Goal: Task Accomplishment & Management: Manage account settings

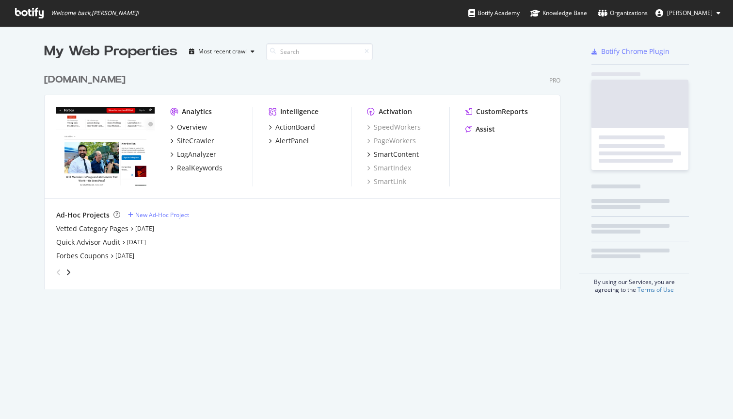
scroll to position [228, 524]
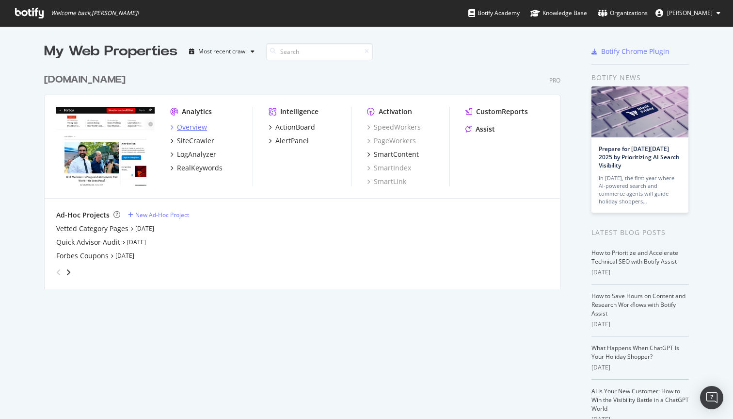
click at [197, 129] on div "Overview" at bounding box center [192, 127] width 30 height 10
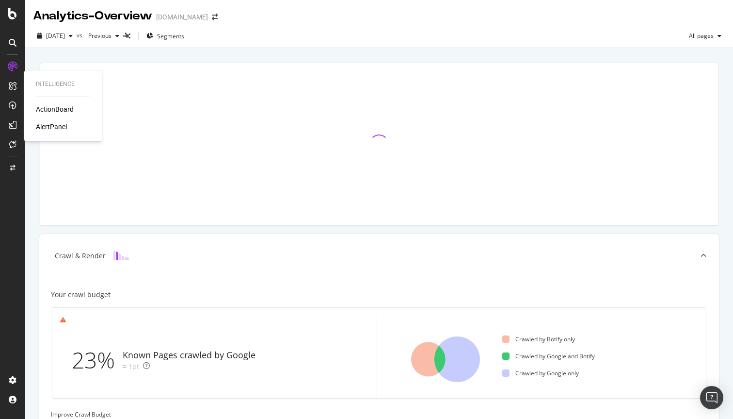
click at [39, 109] on div "ActionBoard" at bounding box center [55, 109] width 38 height 10
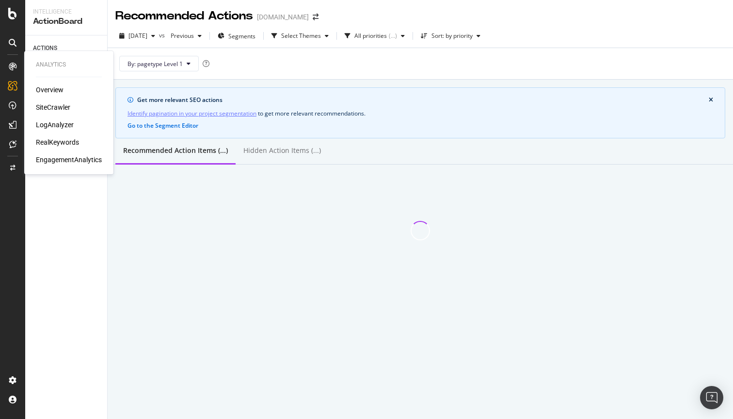
click at [59, 108] on div "SiteCrawler" at bounding box center [53, 107] width 34 height 10
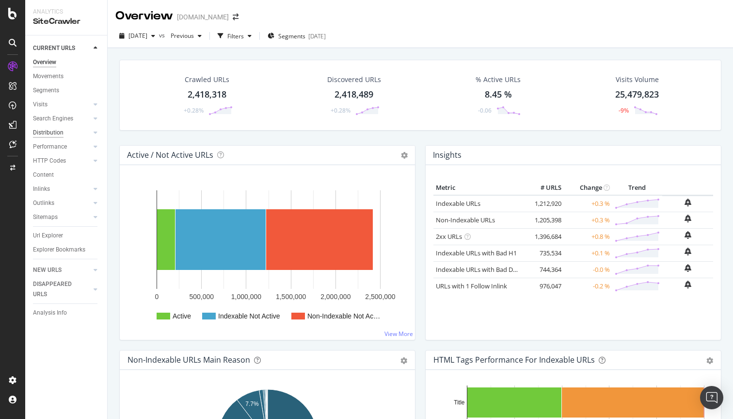
click at [55, 130] on div "Distribution" at bounding box center [48, 133] width 31 height 10
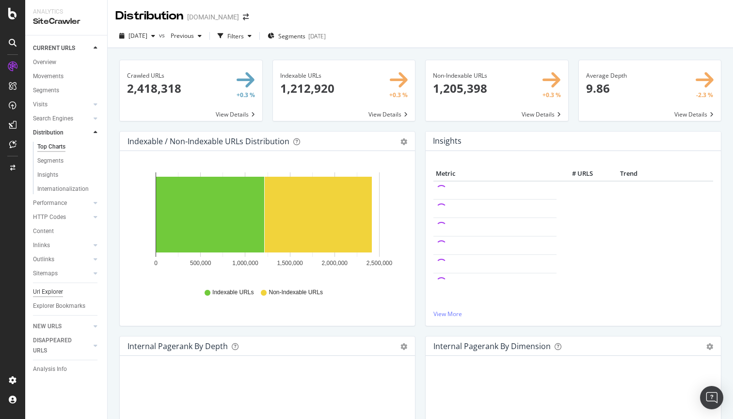
click at [53, 291] on div "Url Explorer" at bounding box center [48, 292] width 30 height 10
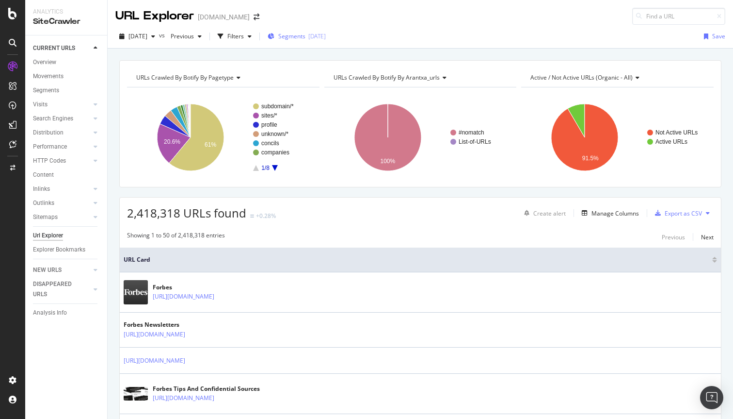
click at [299, 35] on span "Segments" at bounding box center [291, 36] width 27 height 8
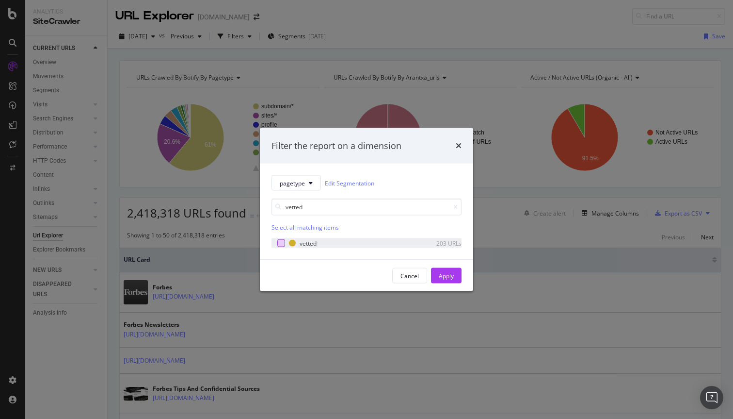
click at [282, 240] on div "modal" at bounding box center [281, 243] width 8 height 8
click at [312, 206] on input "vetted" at bounding box center [367, 206] width 190 height 17
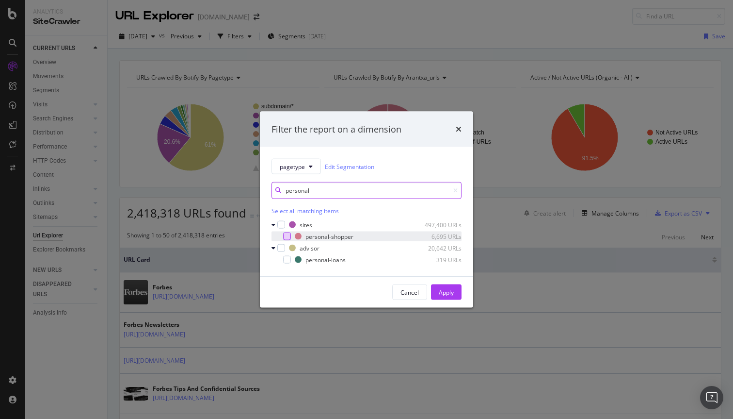
type input "personal"
click at [288, 233] on div "modal" at bounding box center [287, 236] width 8 height 8
click at [444, 293] on div "Apply" at bounding box center [446, 292] width 15 height 8
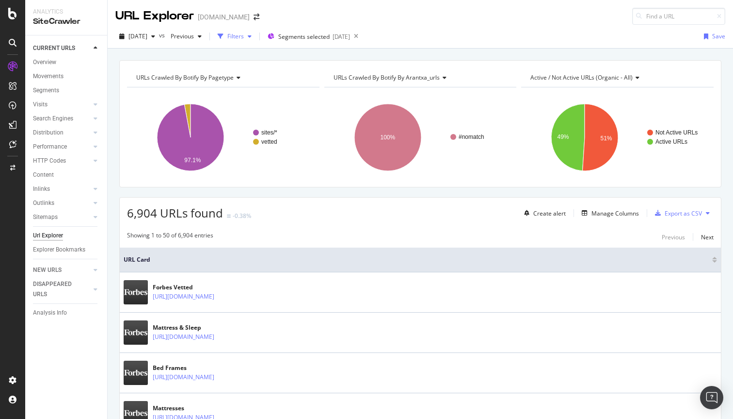
click at [244, 37] on div "Filters" at bounding box center [235, 36] width 16 height 8
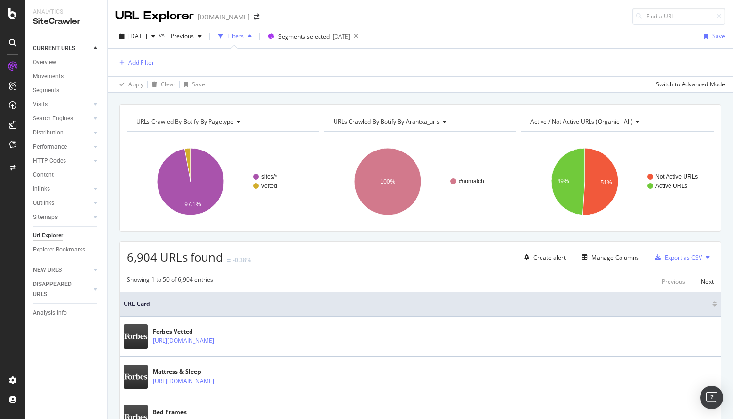
click at [244, 37] on div "Filters" at bounding box center [235, 36] width 16 height 8
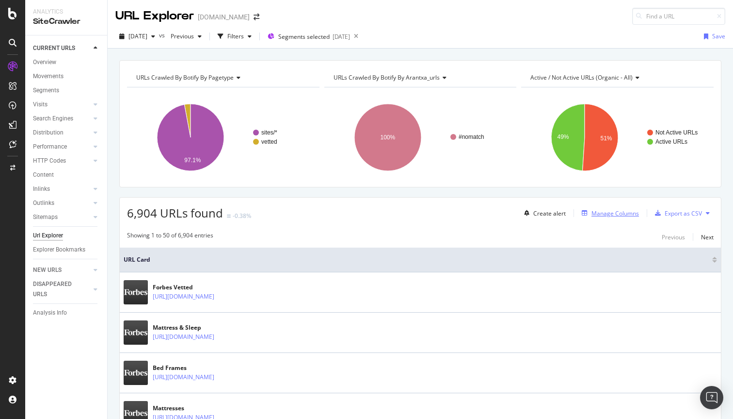
click at [606, 215] on div "Manage Columns" at bounding box center [616, 213] width 48 height 8
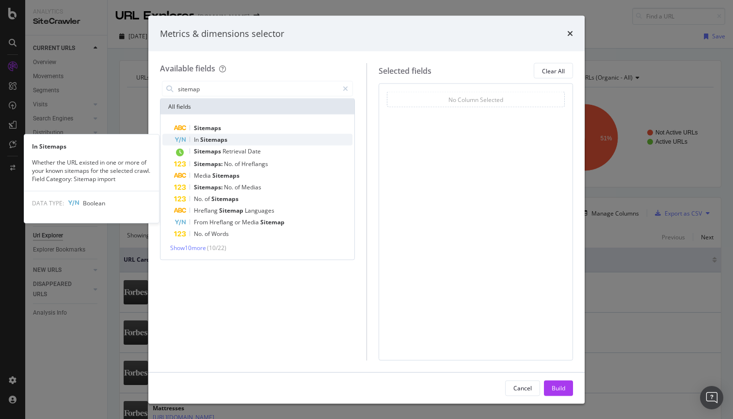
type input "sitemap"
click at [254, 138] on div "In Sitemaps" at bounding box center [263, 140] width 178 height 12
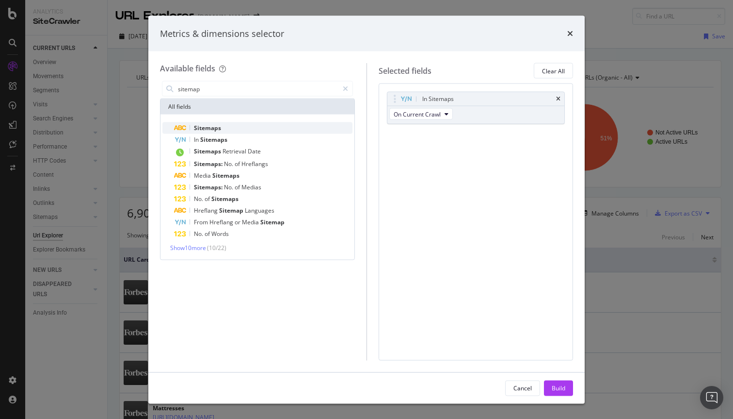
click at [254, 127] on div "Sitemaps" at bounding box center [263, 128] width 178 height 12
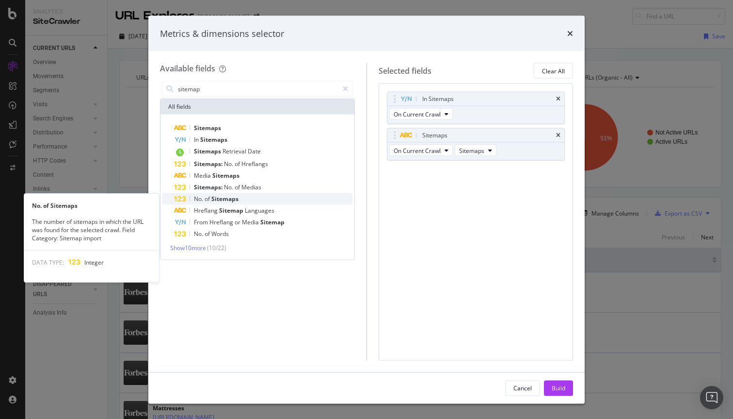
click at [284, 198] on div "No. of Sitemaps" at bounding box center [263, 199] width 178 height 12
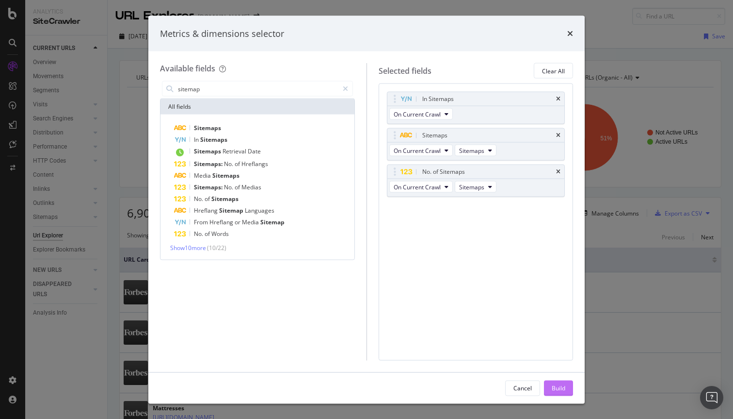
click at [558, 386] on div "Build" at bounding box center [559, 387] width 14 height 8
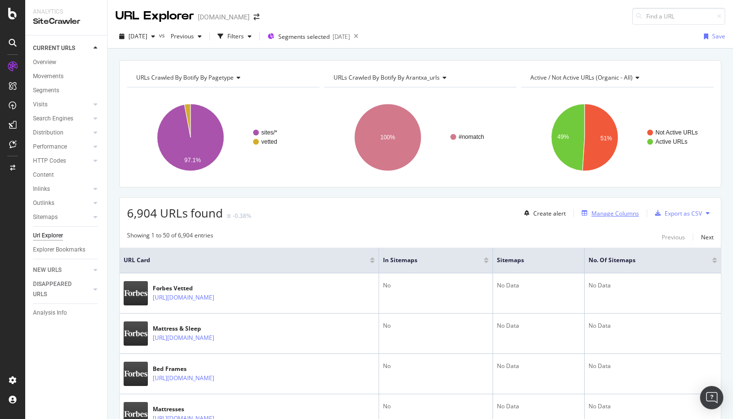
click at [603, 212] on div "Manage Columns" at bounding box center [616, 213] width 48 height 8
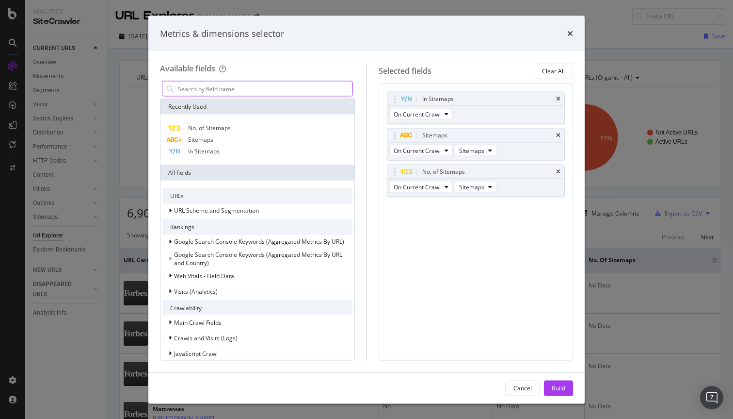
click at [266, 87] on input "modal" at bounding box center [265, 88] width 176 height 15
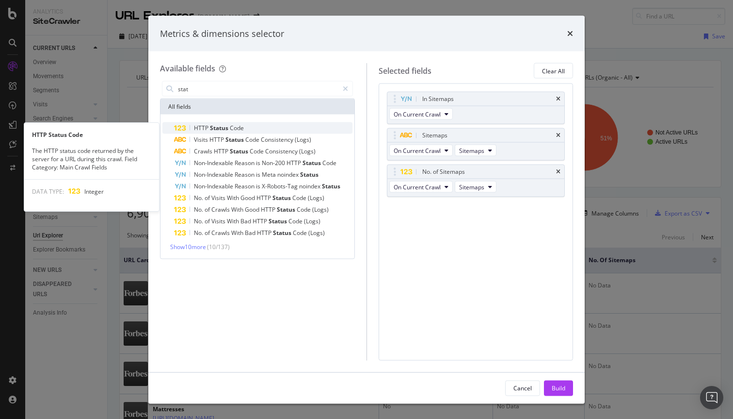
type input "stat"
click at [267, 130] on div "HTTP Status Code" at bounding box center [263, 128] width 178 height 12
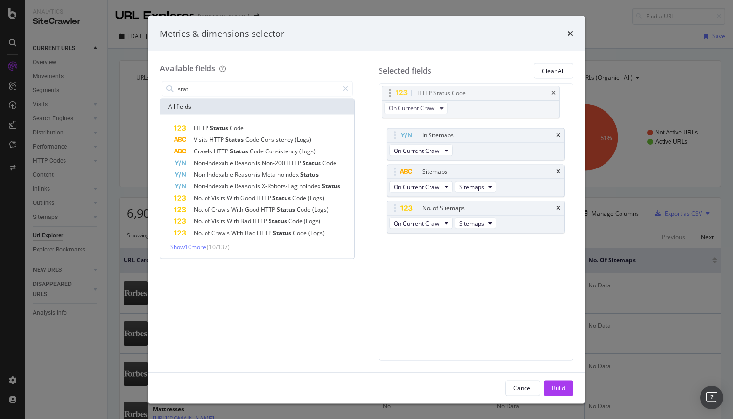
drag, startPoint x: 486, startPoint y: 208, endPoint x: 482, endPoint y: 93, distance: 115.0
click at [482, 93] on body "Analytics SiteCrawler CURRENT URLS Overview Movements Segments Visits Analysis …" at bounding box center [366, 209] width 733 height 419
click at [566, 383] on button "Build" at bounding box center [558, 388] width 29 height 16
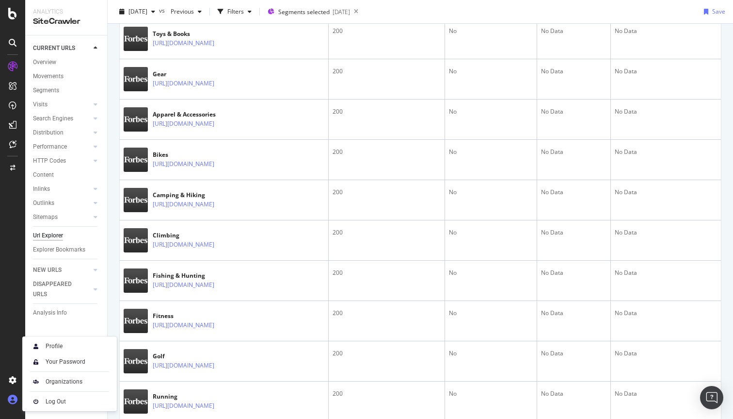
scroll to position [1923, 0]
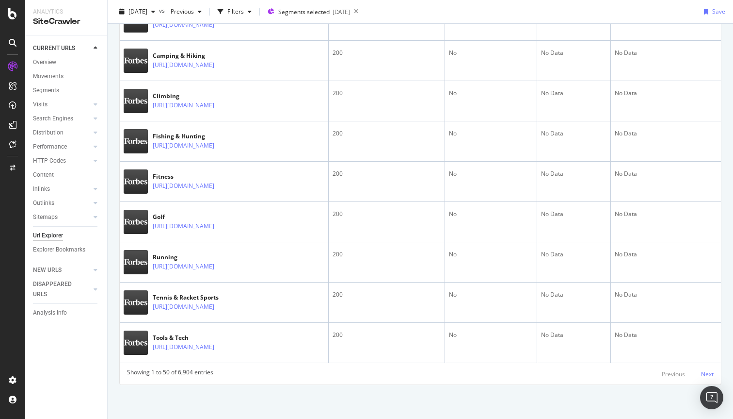
click at [708, 373] on div "Next" at bounding box center [707, 374] width 13 height 8
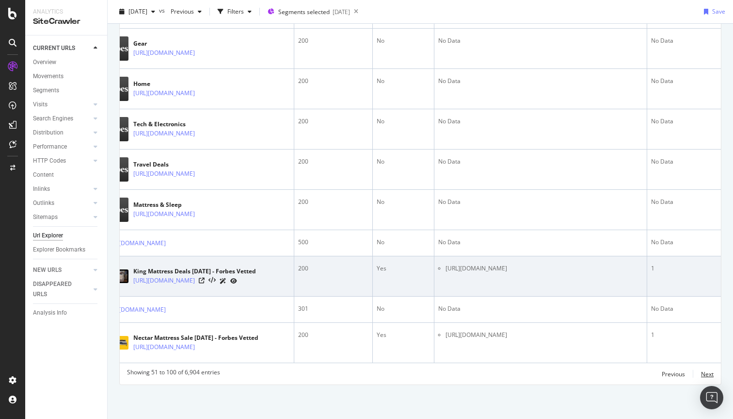
scroll to position [0, 0]
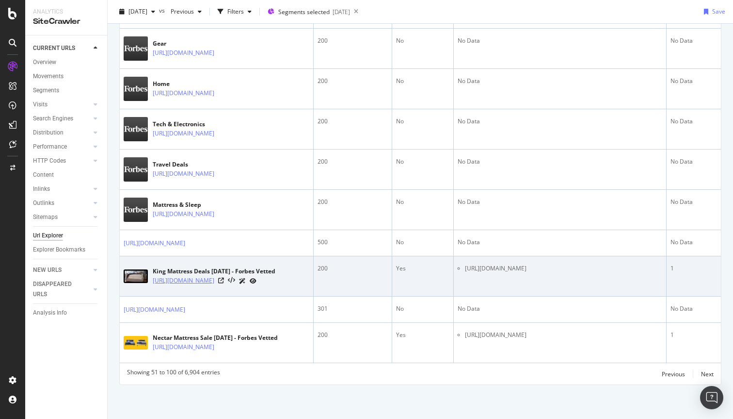
copy link "[URL][DOMAIN_NAME]"
drag, startPoint x: 190, startPoint y: 271, endPoint x: 154, endPoint y: 246, distance: 43.6
click at [154, 256] on td "King Mattress Deals [DATE] - Forbes Vetted [URL][DOMAIN_NAME]" at bounding box center [217, 276] width 194 height 40
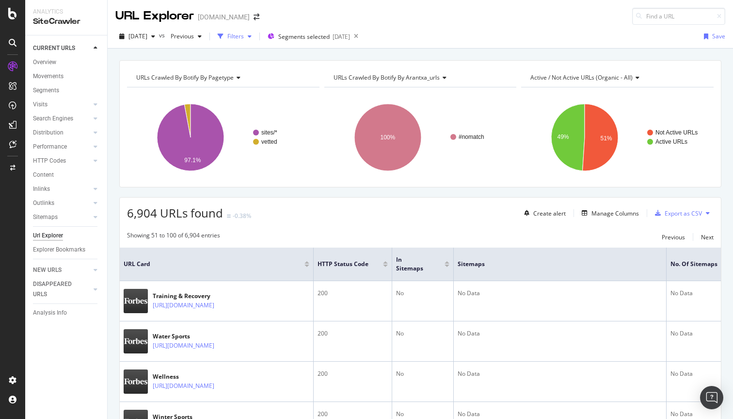
click at [244, 34] on div "Filters" at bounding box center [235, 36] width 16 height 8
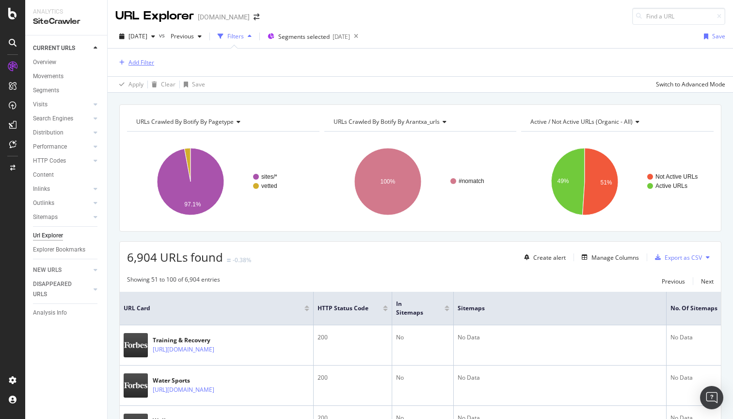
click at [137, 58] on div "Add Filter" at bounding box center [142, 62] width 26 height 8
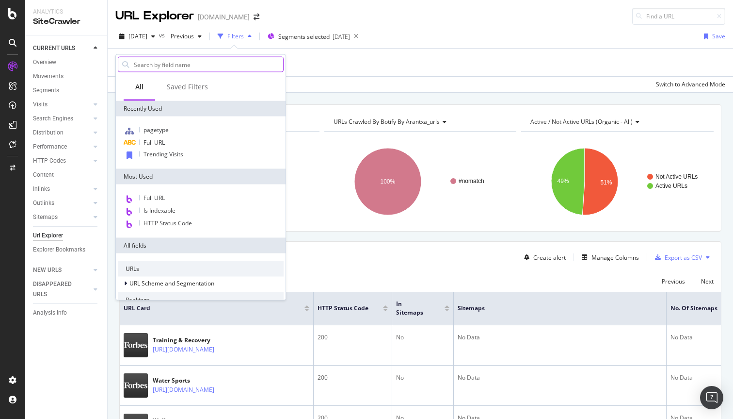
click at [145, 63] on input "text" at bounding box center [208, 64] width 150 height 15
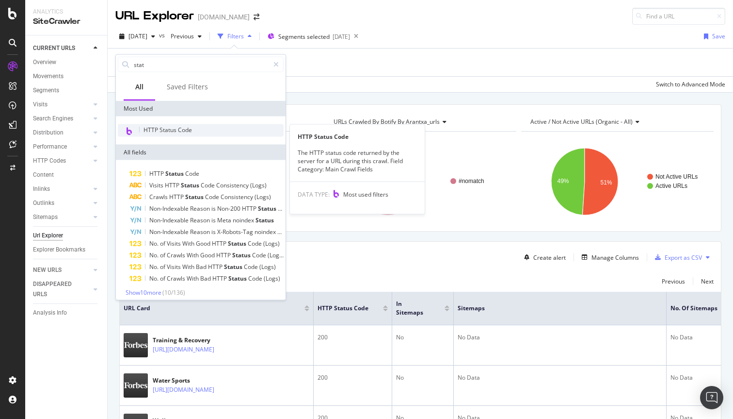
type input "stat"
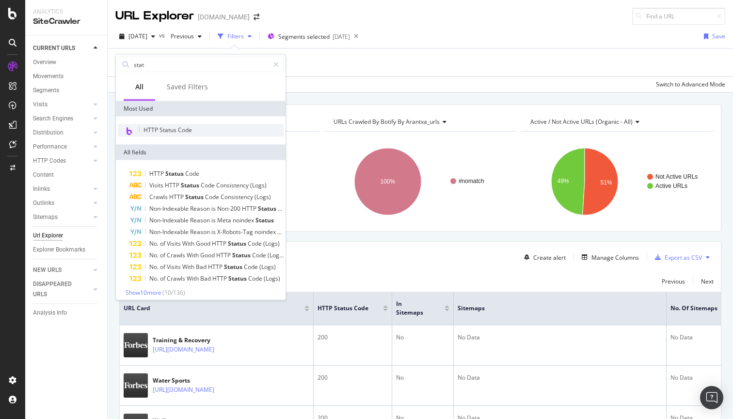
click at [169, 127] on span "HTTP Status Code" at bounding box center [168, 130] width 48 height 8
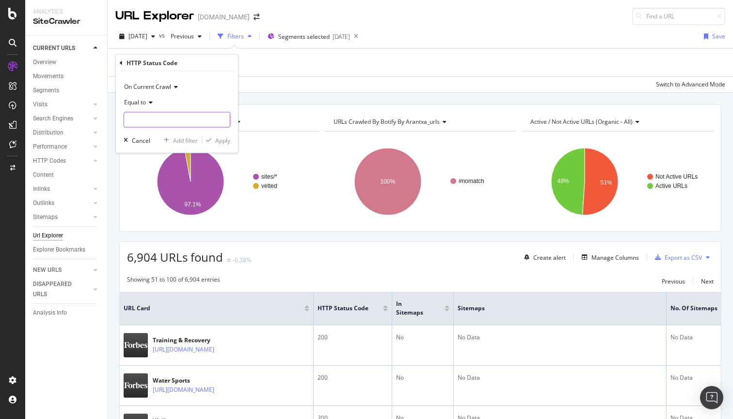
click at [155, 119] on input "number" at bounding box center [177, 120] width 107 height 16
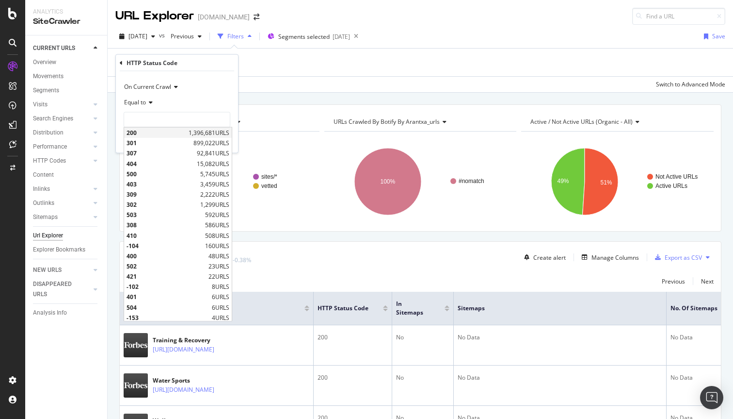
click at [155, 132] on span "200" at bounding box center [157, 133] width 60 height 8
type input "200"
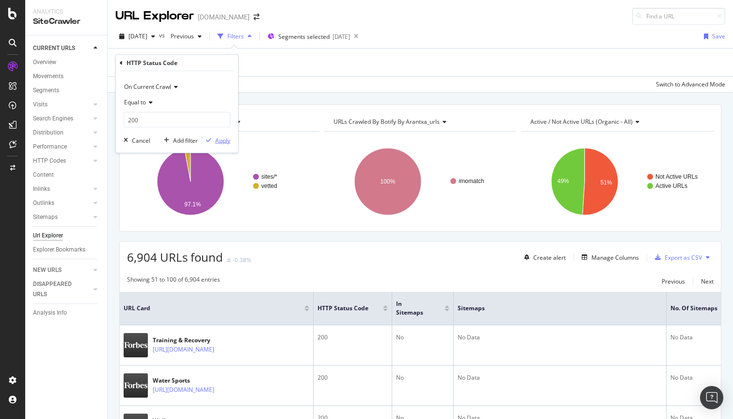
click at [220, 142] on div "Apply" at bounding box center [222, 140] width 15 height 8
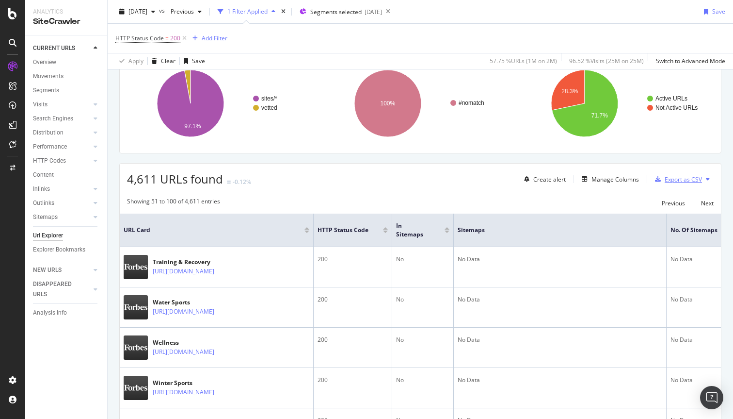
click at [670, 178] on div "Export as CSV" at bounding box center [683, 179] width 37 height 8
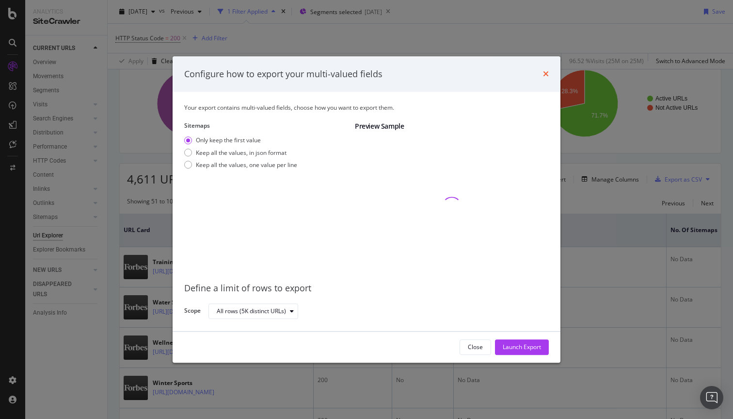
click at [545, 73] on icon "times" at bounding box center [546, 74] width 6 height 8
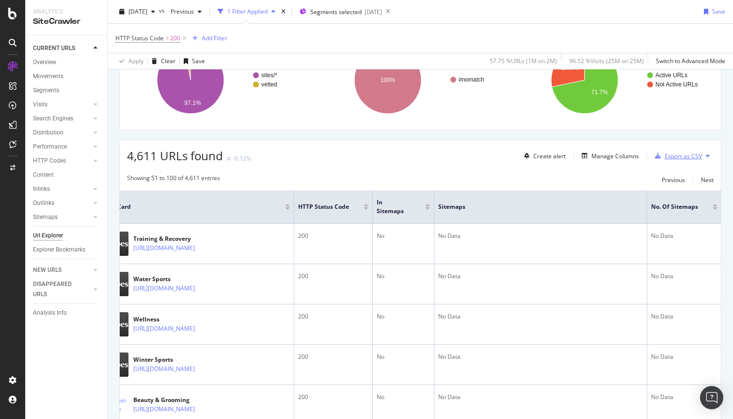
scroll to position [99, 0]
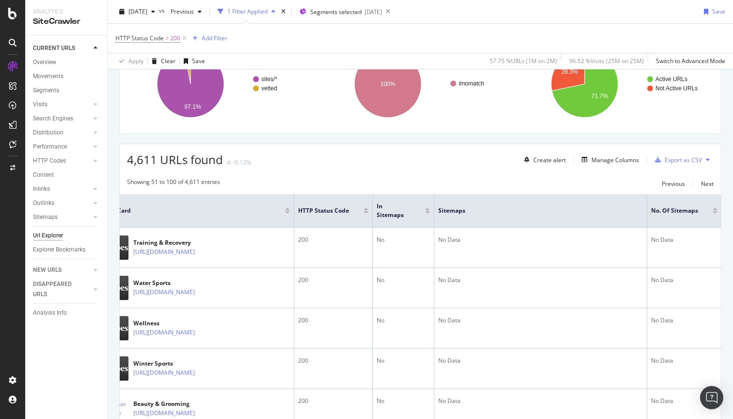
click at [427, 211] on div at bounding box center [427, 212] width 5 height 2
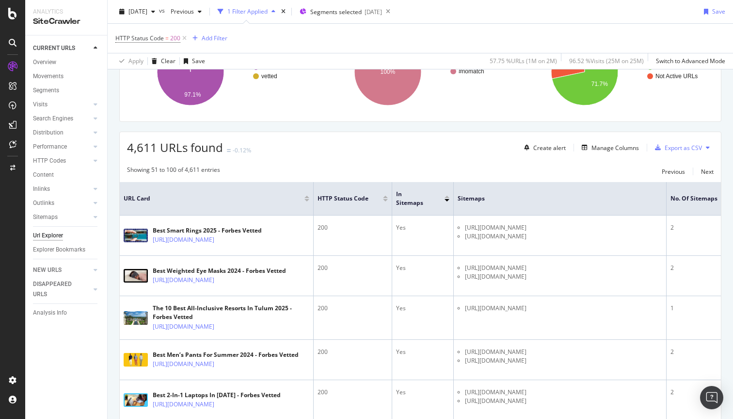
scroll to position [129, 0]
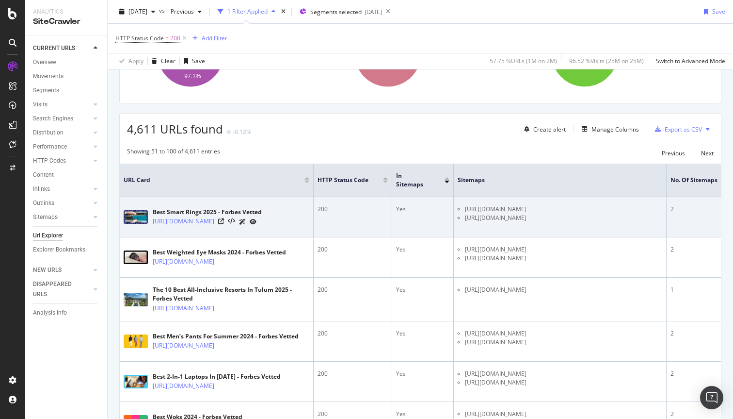
copy link "[URL][DOMAIN_NAME]"
drag, startPoint x: 266, startPoint y: 238, endPoint x: 152, endPoint y: 217, distance: 115.9
click at [152, 217] on td "Best Smart Rings 2025 - Forbes Vetted [URL][DOMAIN_NAME]" at bounding box center [217, 217] width 194 height 40
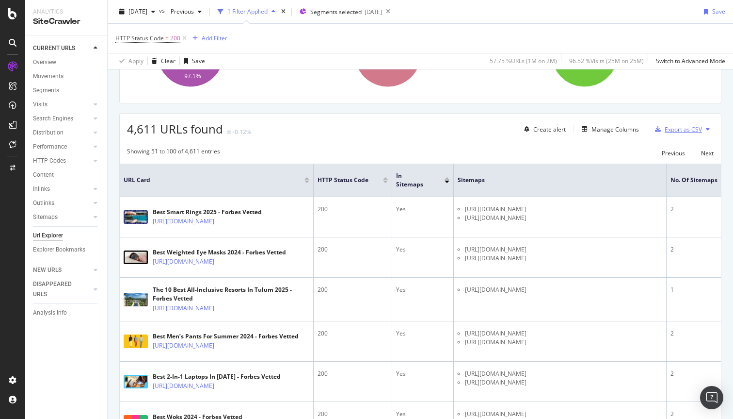
click at [679, 129] on div "Export as CSV" at bounding box center [683, 129] width 37 height 8
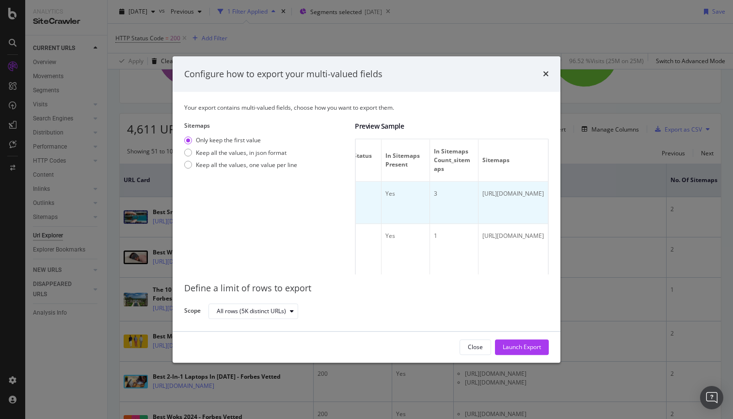
scroll to position [0, 207]
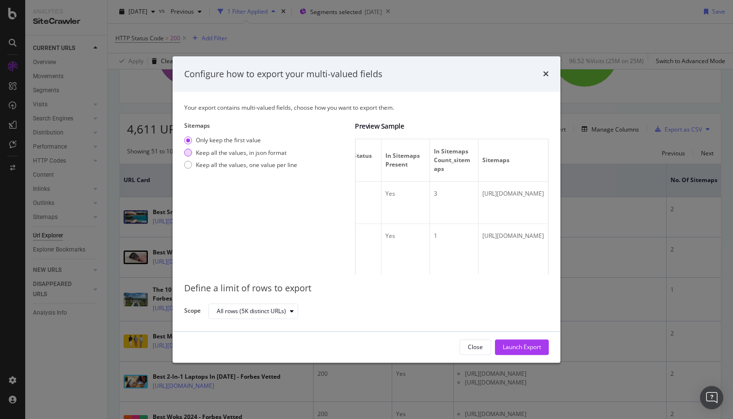
click at [229, 154] on div "Keep all the values, in json format" at bounding box center [241, 152] width 91 height 8
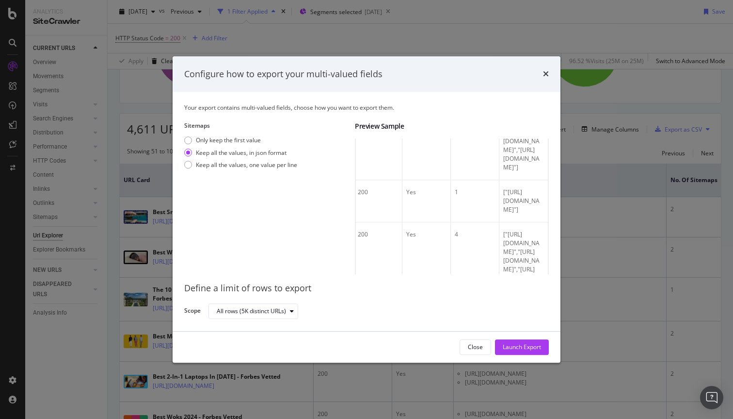
scroll to position [106, 0]
click at [242, 164] on div "Keep all the values, one value per line" at bounding box center [246, 165] width 101 height 8
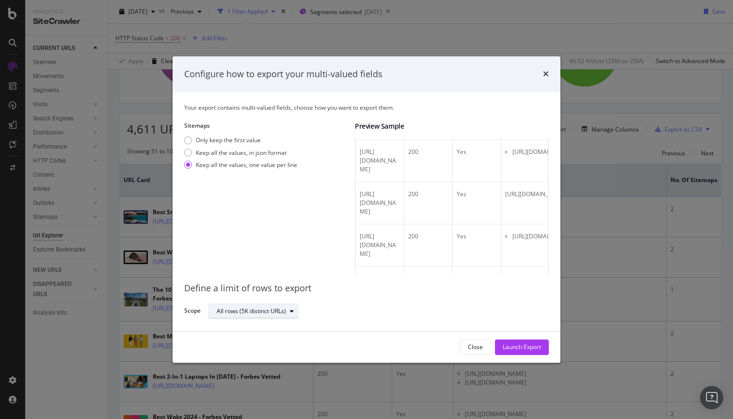
click at [235, 311] on div "All rows (5K distinct URLs)" at bounding box center [251, 311] width 69 height 6
click at [251, 273] on div "Sitemaps Only keep the first value Keep all the values, in json format Keep all…" at bounding box center [265, 198] width 163 height 153
click at [245, 153] on div "Keep all the values, in json format" at bounding box center [241, 152] width 91 height 8
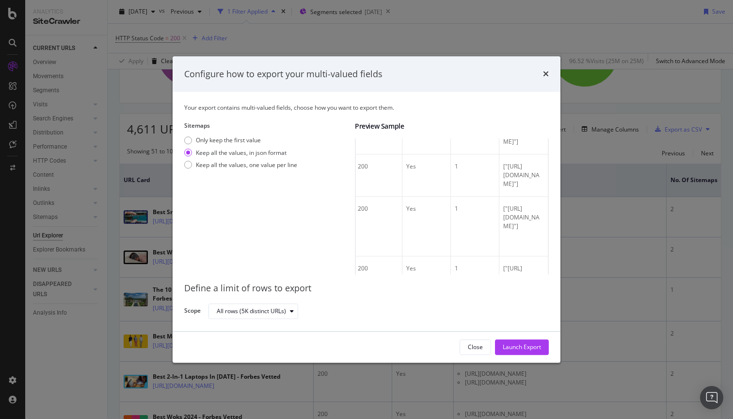
scroll to position [520, 0]
click at [204, 165] on div "Keep all the values, one value per line" at bounding box center [246, 165] width 101 height 8
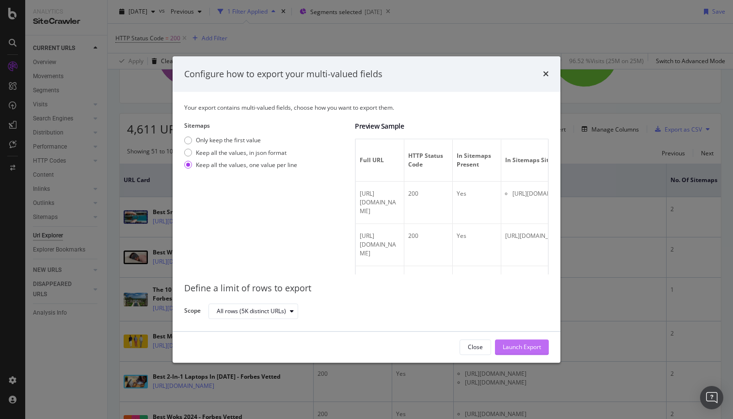
click at [521, 349] on div "Launch Export" at bounding box center [522, 347] width 38 height 8
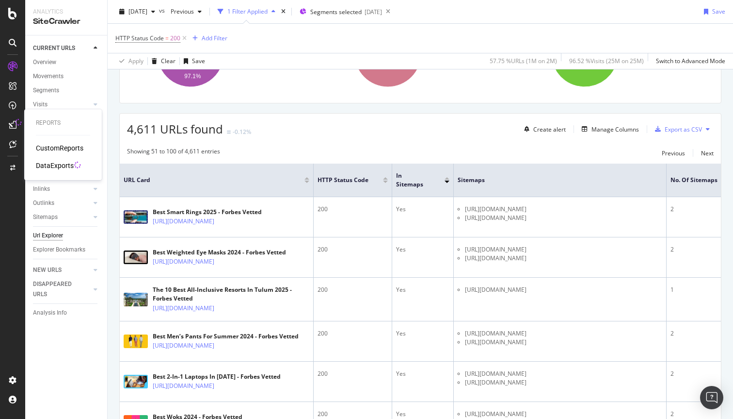
click at [47, 164] on div "DataExports" at bounding box center [55, 166] width 38 height 10
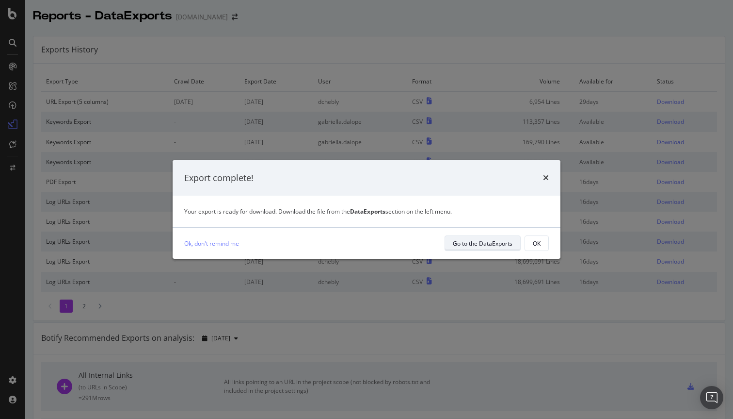
click at [497, 245] on div "Go to the DataExports" at bounding box center [483, 243] width 60 height 8
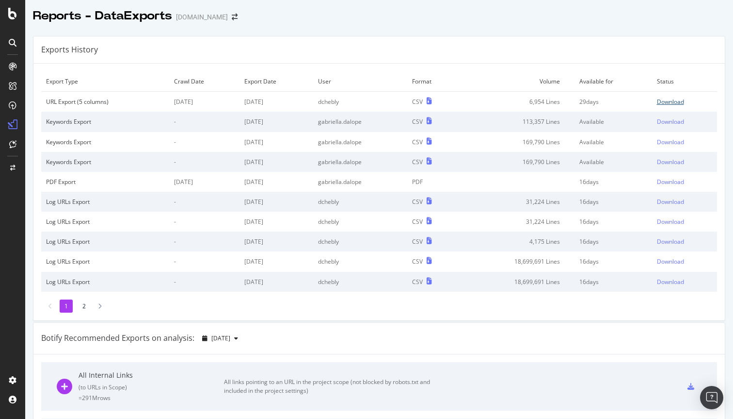
click at [675, 102] on div "Download" at bounding box center [670, 101] width 27 height 8
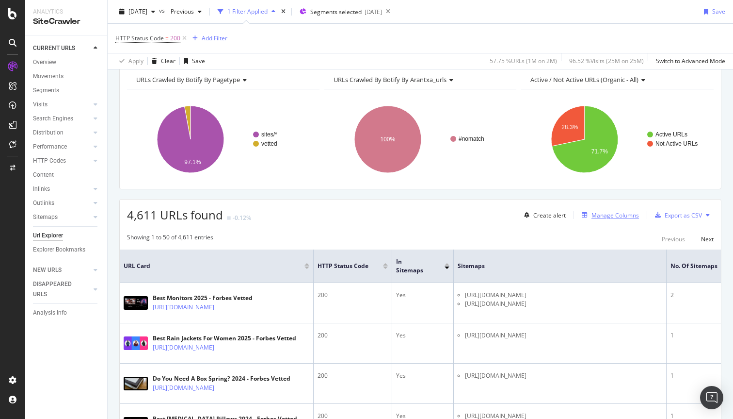
click at [623, 211] on div "Manage Columns" at bounding box center [616, 215] width 48 height 8
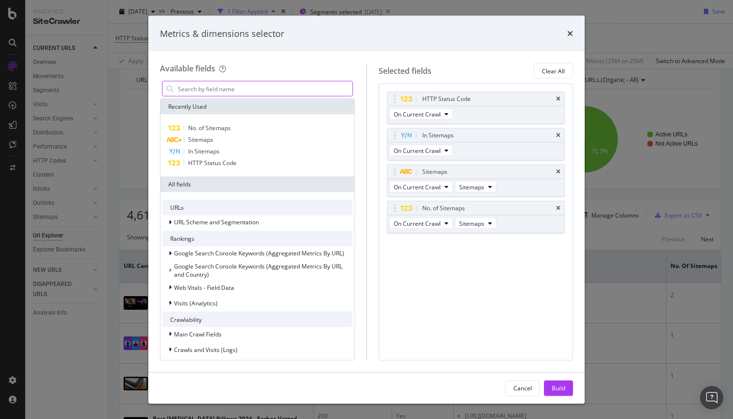
click at [295, 90] on input "modal" at bounding box center [265, 88] width 176 height 15
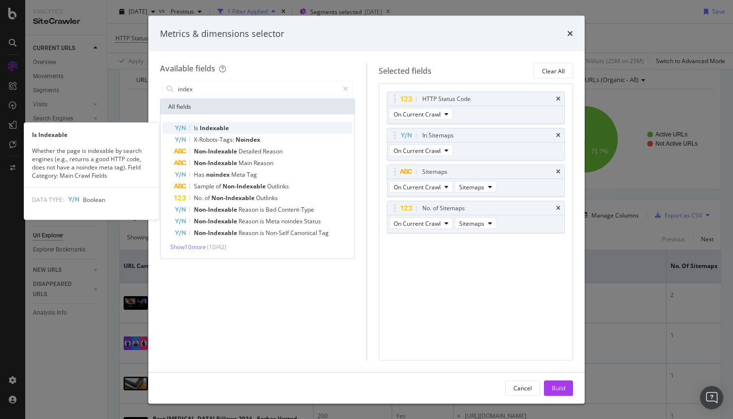
type input "index"
click at [264, 125] on div "Is Indexable" at bounding box center [263, 128] width 178 height 12
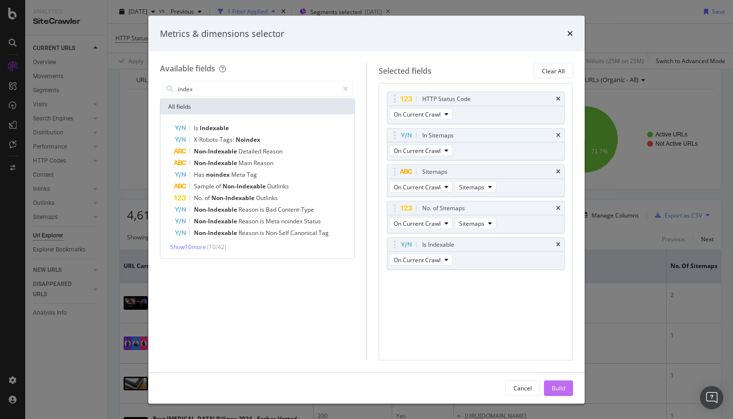
click at [561, 388] on div "Build" at bounding box center [559, 387] width 14 height 8
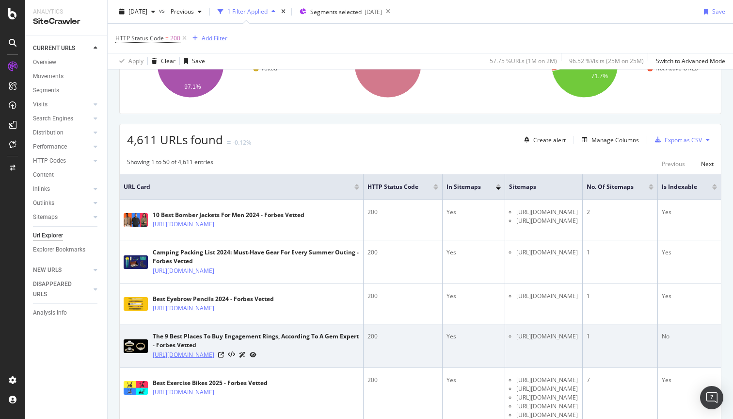
click at [214, 359] on link "[URL][DOMAIN_NAME]" at bounding box center [184, 355] width 62 height 10
click at [224, 357] on icon at bounding box center [221, 355] width 6 height 6
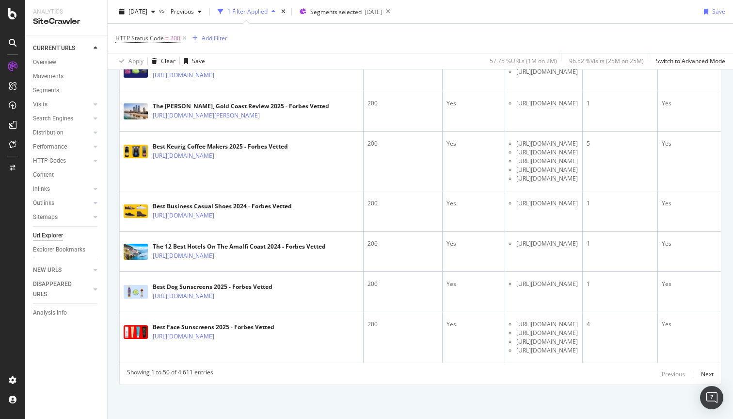
scroll to position [2296, 0]
click at [707, 372] on div "Next" at bounding box center [707, 374] width 13 height 8
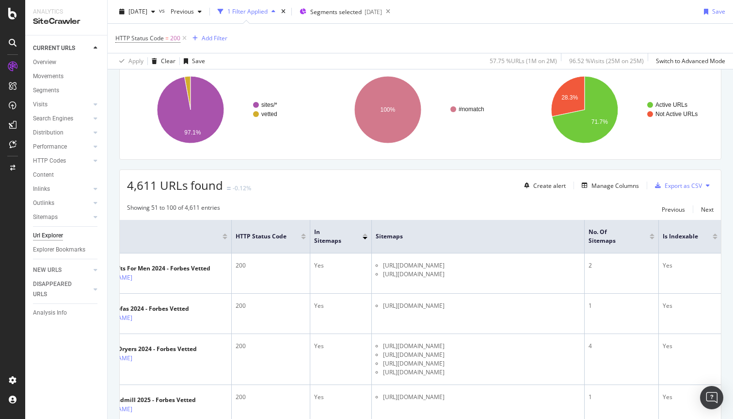
scroll to position [144, 0]
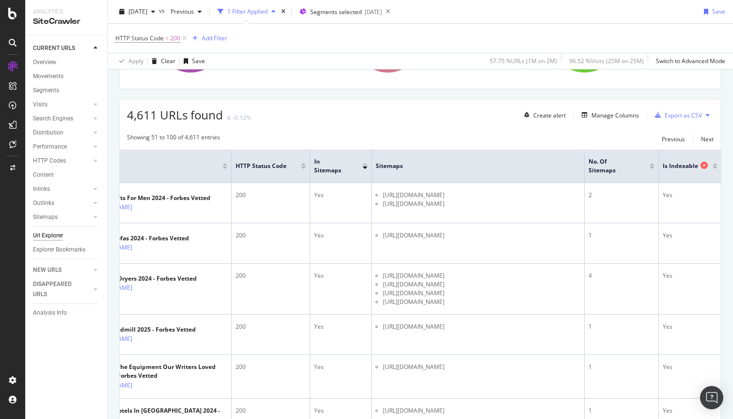
click at [690, 166] on span "Is Indexable" at bounding box center [680, 165] width 35 height 9
click at [713, 166] on div at bounding box center [715, 166] width 5 height 6
click at [714, 165] on div at bounding box center [715, 164] width 5 height 2
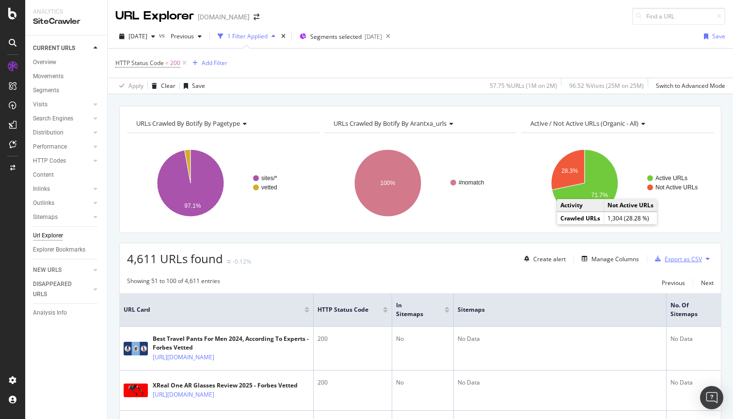
click at [680, 259] on div "Export as CSV" at bounding box center [683, 259] width 37 height 8
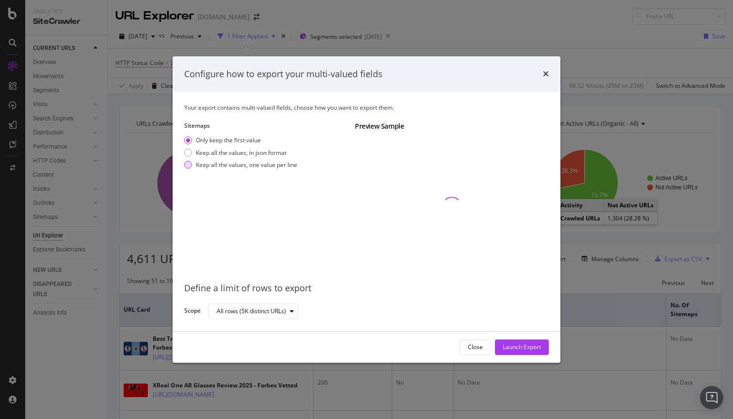
click at [249, 163] on div "Keep all the values, one value per line" at bounding box center [246, 165] width 101 height 8
click at [518, 344] on div "Launch Export" at bounding box center [522, 347] width 38 height 8
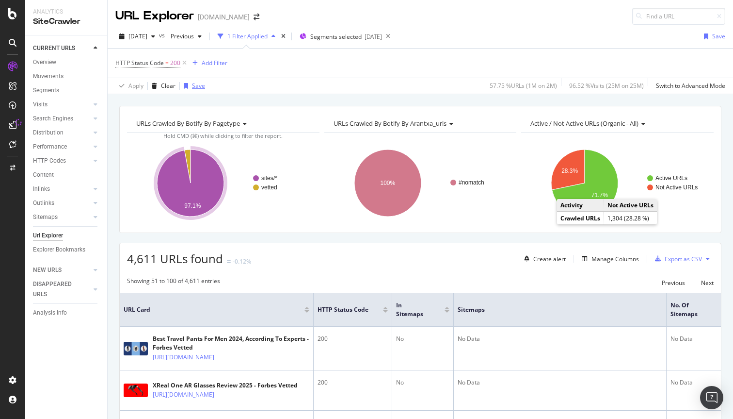
click at [199, 85] on div "Save" at bounding box center [198, 85] width 13 height 8
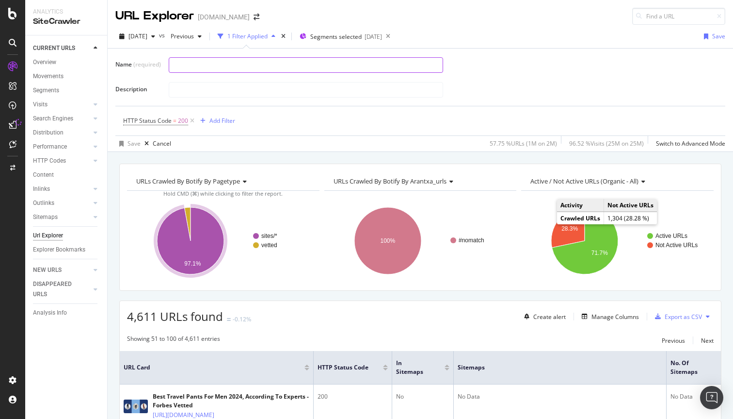
click at [220, 64] on input "text" at bounding box center [306, 65] width 274 height 15
type input "S"
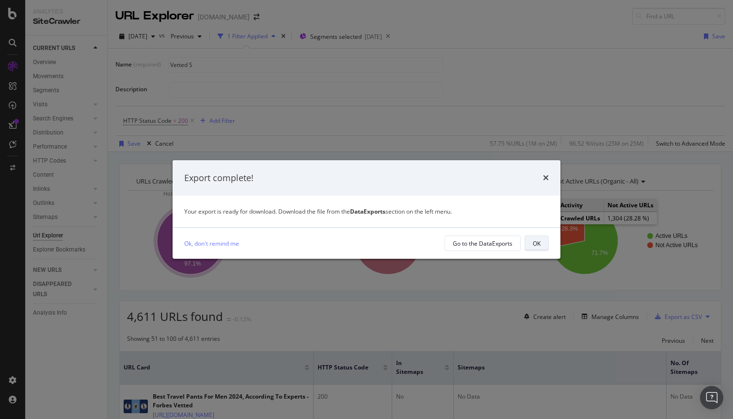
click at [535, 240] on div "OK" at bounding box center [537, 243] width 8 height 8
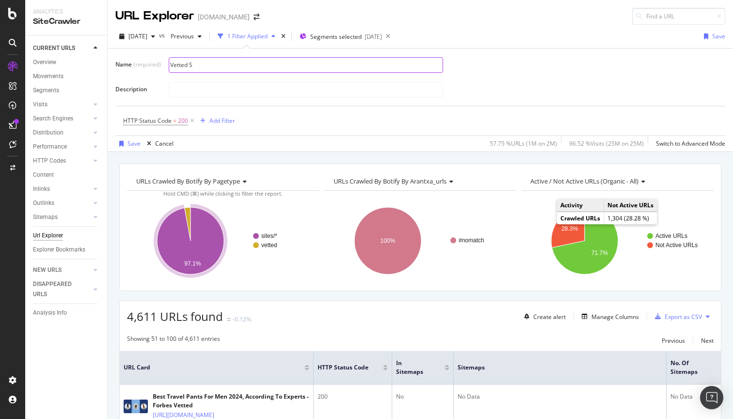
click at [234, 65] on input "Vetted S" at bounding box center [306, 65] width 274 height 15
type input "Vetted Sitemaps"
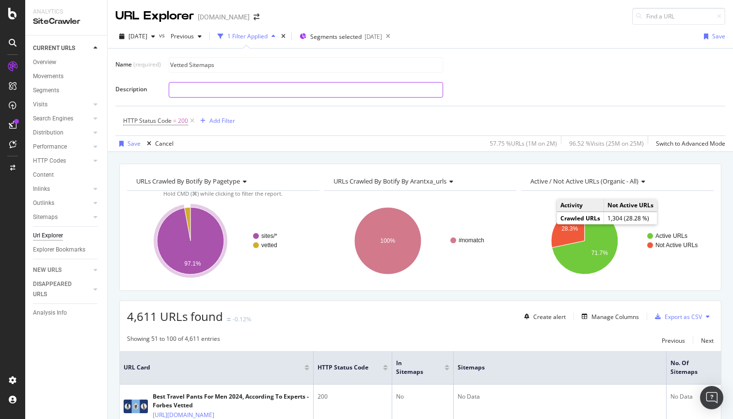
click at [330, 89] on input "text" at bounding box center [306, 89] width 274 height 15
click at [528, 72] on div "Vetted Sitemaps" at bounding box center [443, 64] width 549 height 17
click at [135, 144] on div "Save" at bounding box center [134, 143] width 13 height 8
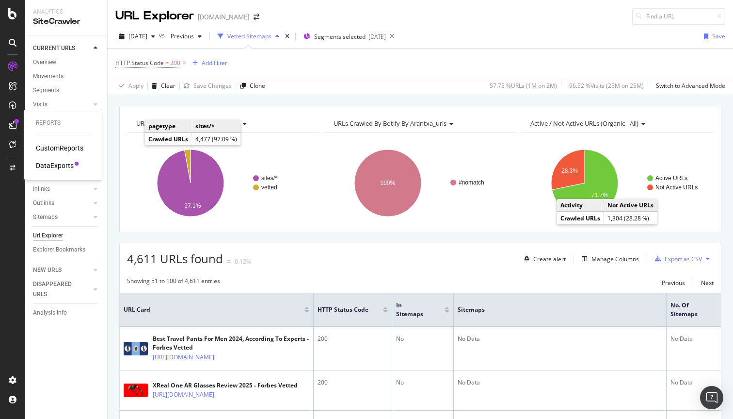
click at [57, 165] on div "DataExports" at bounding box center [55, 166] width 38 height 10
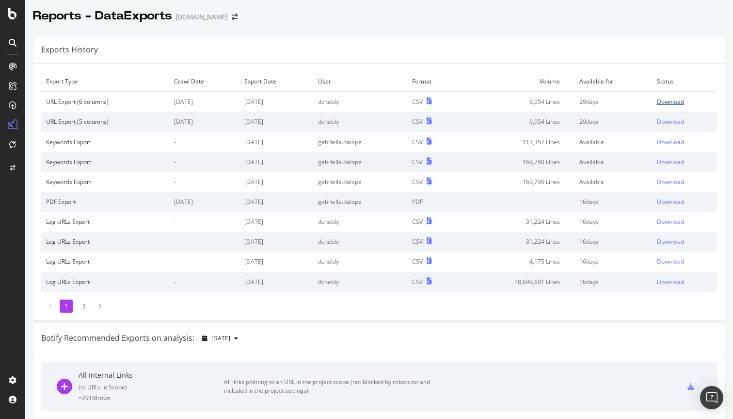
click at [672, 100] on div "Download" at bounding box center [670, 101] width 27 height 8
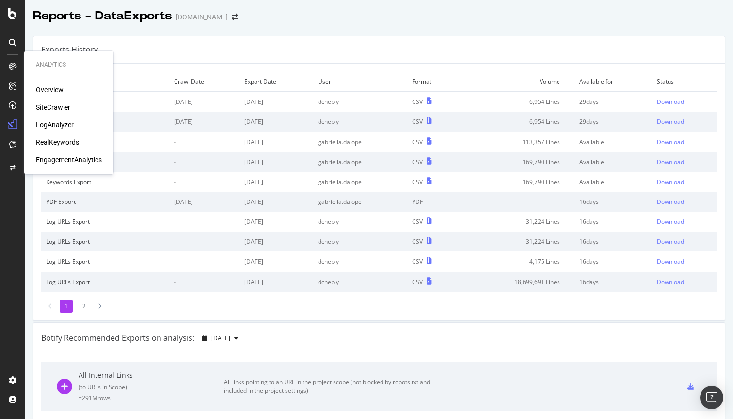
click at [58, 108] on div "SiteCrawler" at bounding box center [53, 107] width 34 height 10
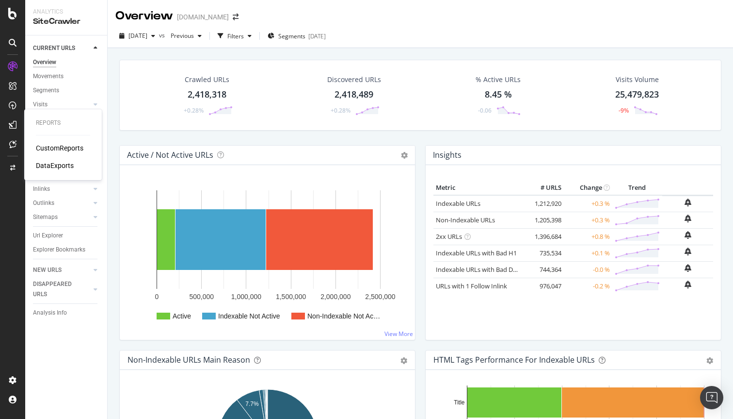
click at [47, 145] on div "CustomReports" at bounding box center [60, 148] width 48 height 10
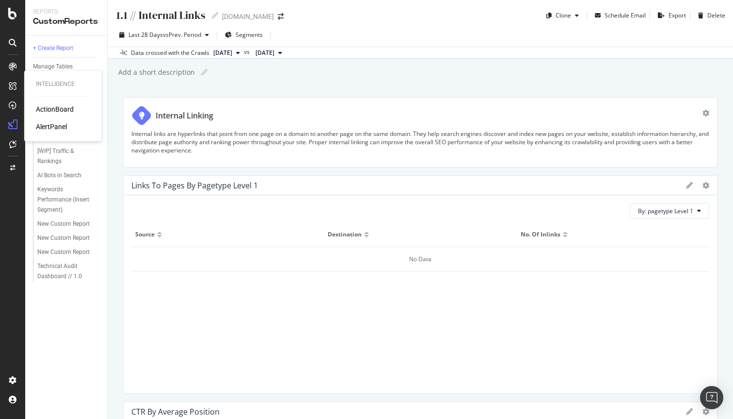
click at [45, 109] on div "ActionBoard" at bounding box center [55, 109] width 38 height 10
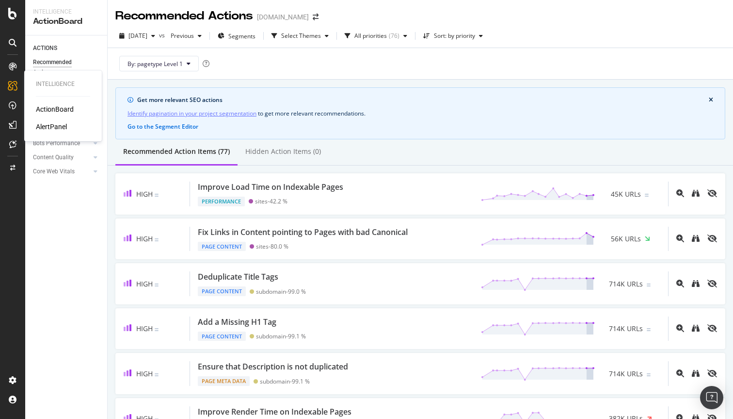
click at [46, 125] on div "AlertPanel" at bounding box center [51, 127] width 31 height 10
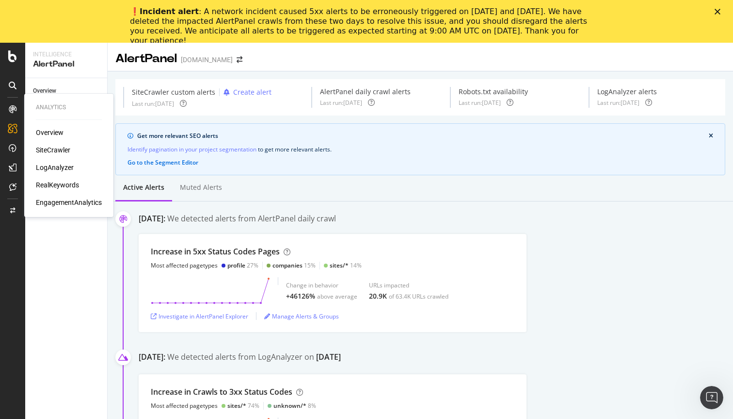
click at [53, 152] on div "SiteCrawler" at bounding box center [53, 150] width 34 height 10
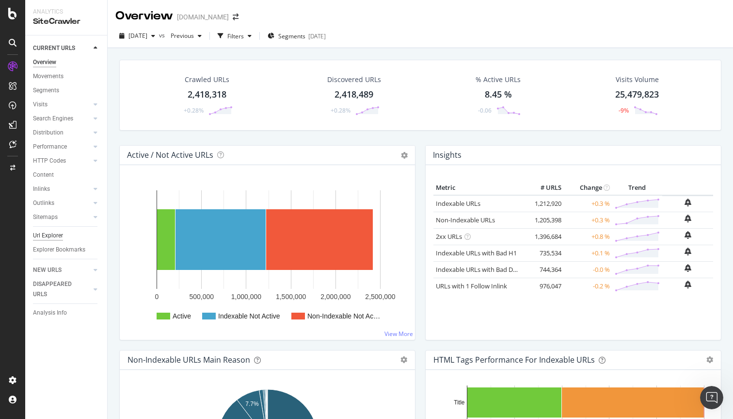
click at [53, 237] on div "Url Explorer" at bounding box center [48, 235] width 30 height 10
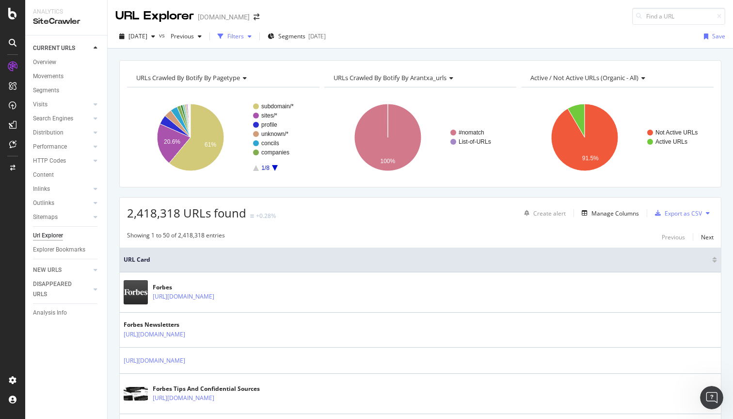
click at [227, 39] on div "button" at bounding box center [221, 37] width 14 height 14
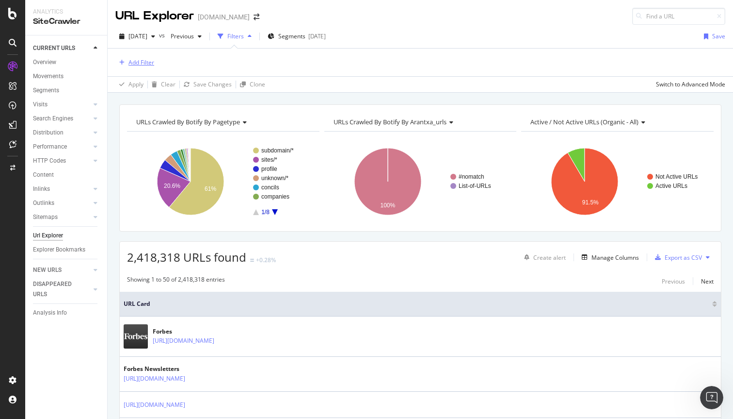
click at [139, 63] on div "Add Filter" at bounding box center [142, 62] width 26 height 8
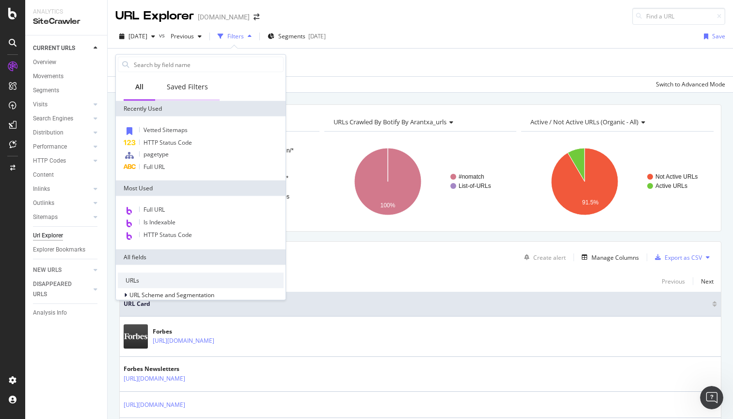
click at [189, 87] on div "Saved Filters" at bounding box center [187, 87] width 41 height 10
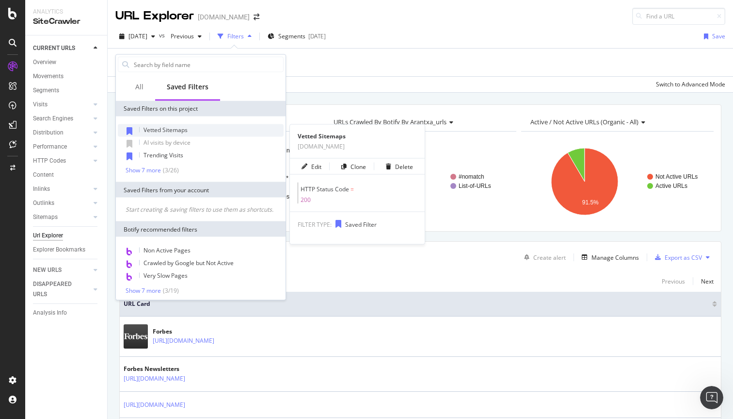
click at [171, 130] on span "Vetted Sitemaps" at bounding box center [166, 130] width 44 height 8
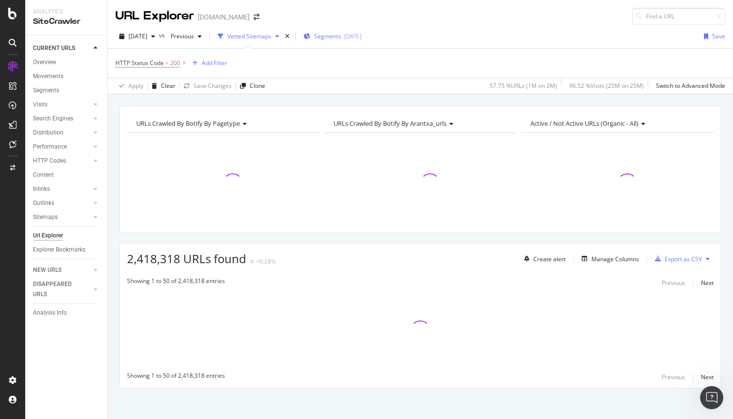
click at [341, 34] on span "Segments" at bounding box center [327, 36] width 27 height 8
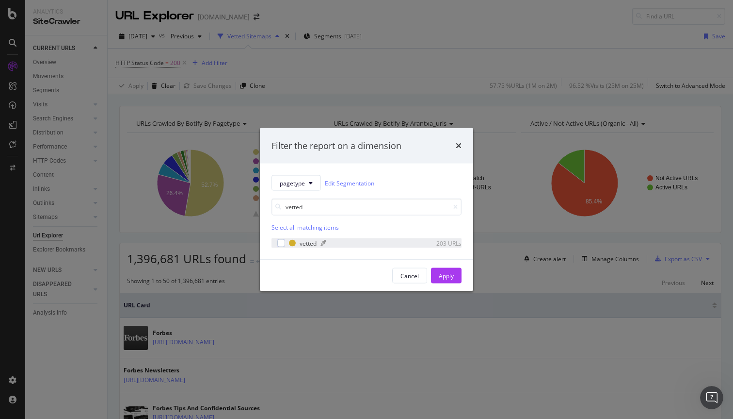
click at [302, 243] on div "vetted" at bounding box center [308, 243] width 17 height 8
click at [360, 207] on input "vetted" at bounding box center [367, 206] width 190 height 17
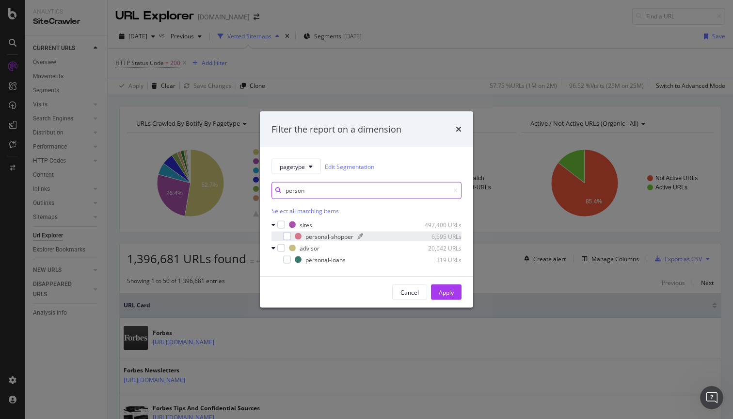
type input "person"
click at [347, 237] on div "personal-shopper" at bounding box center [330, 236] width 48 height 8
click at [446, 294] on div "Apply" at bounding box center [446, 292] width 15 height 8
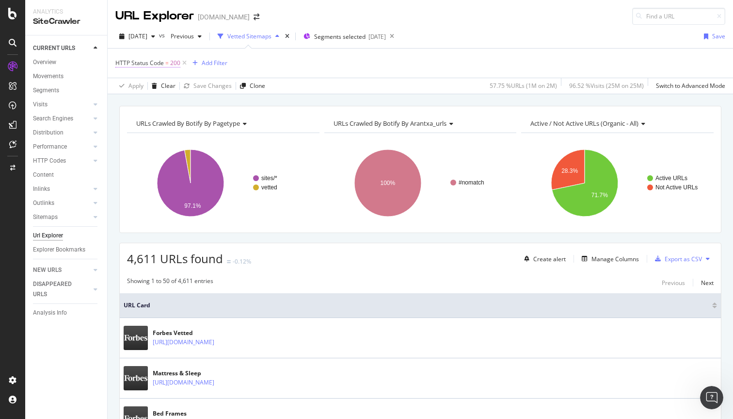
click at [163, 62] on span "HTTP Status Code = 200" at bounding box center [147, 63] width 65 height 9
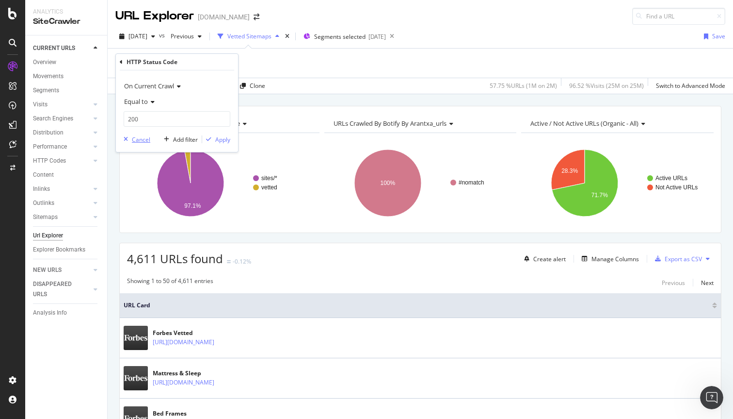
click at [141, 138] on div "Cancel" at bounding box center [141, 139] width 18 height 8
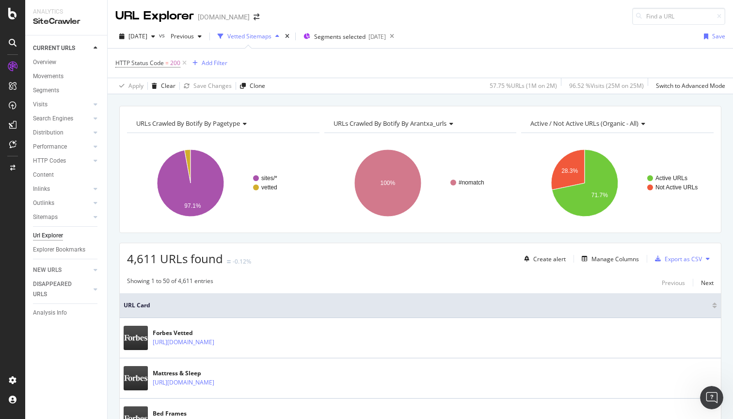
click at [272, 38] on div "Vetted Sitemaps" at bounding box center [249, 36] width 44 height 8
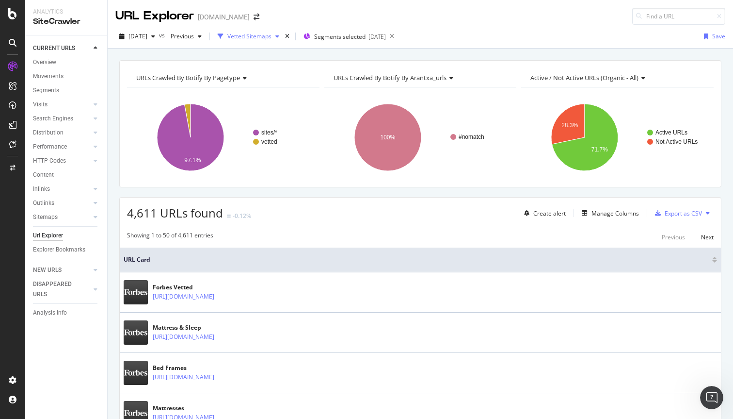
click at [272, 38] on div "Vetted Sitemaps" at bounding box center [249, 36] width 44 height 8
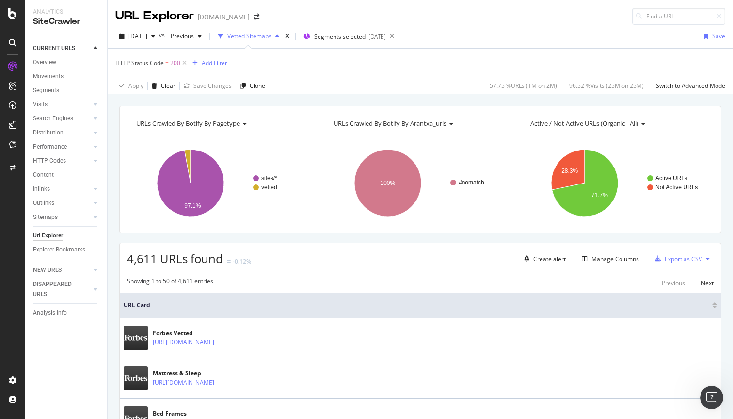
click at [202, 65] on div "Add Filter" at bounding box center [215, 63] width 26 height 8
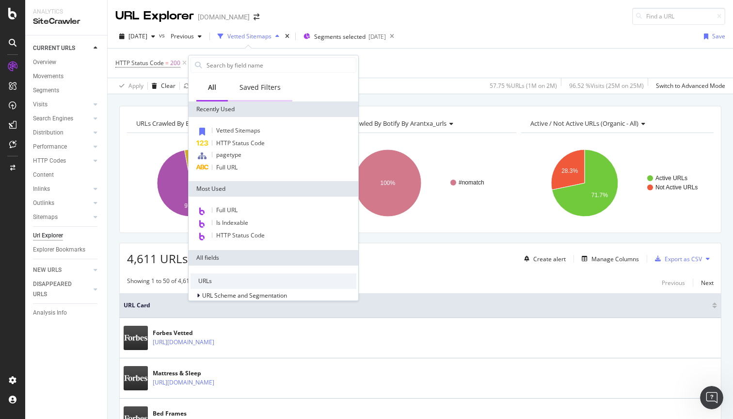
click at [252, 87] on div "Saved Filters" at bounding box center [260, 87] width 41 height 10
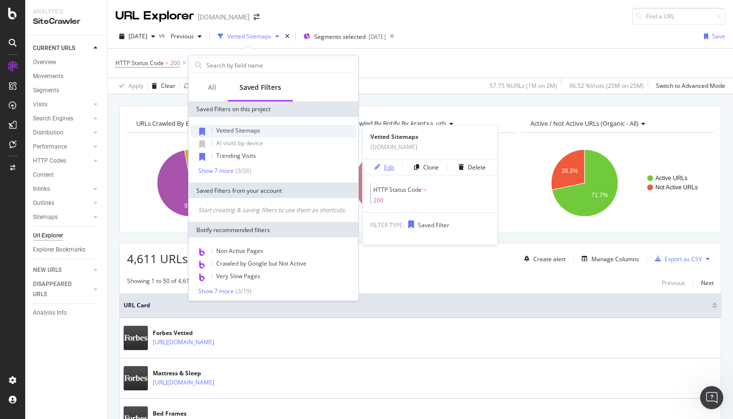
click at [389, 167] on div "Edit" at bounding box center [389, 167] width 10 height 8
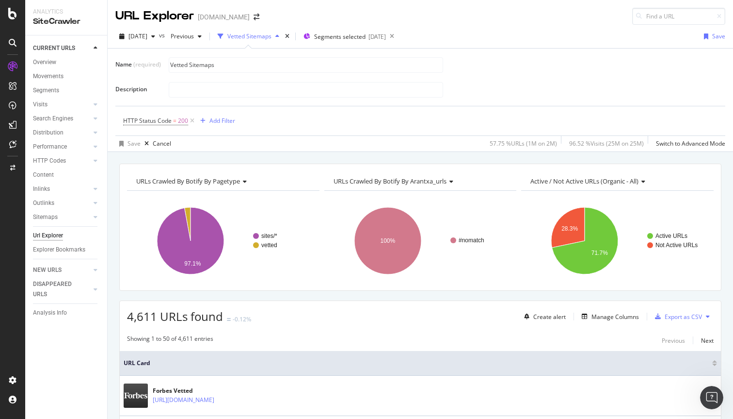
scroll to position [25, 0]
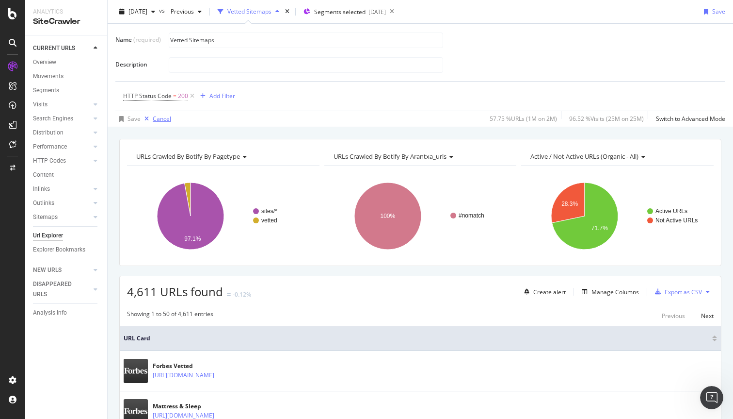
click at [163, 115] on div "Cancel" at bounding box center [162, 118] width 18 height 8
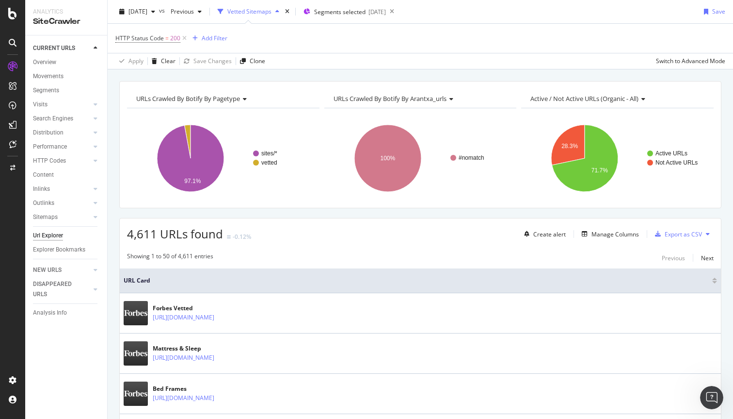
scroll to position [0, 0]
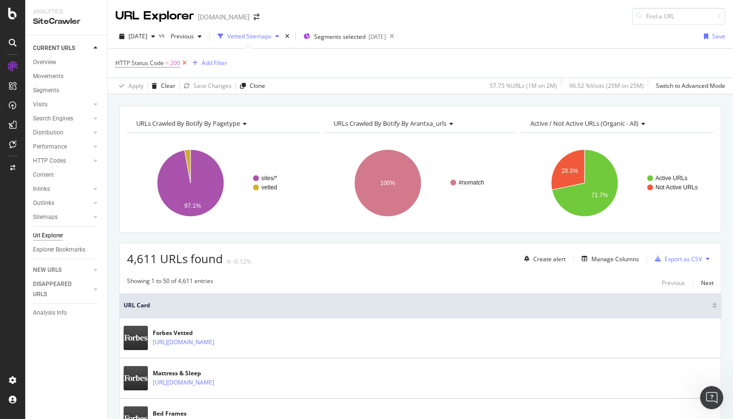
click at [183, 63] on icon at bounding box center [184, 63] width 8 height 10
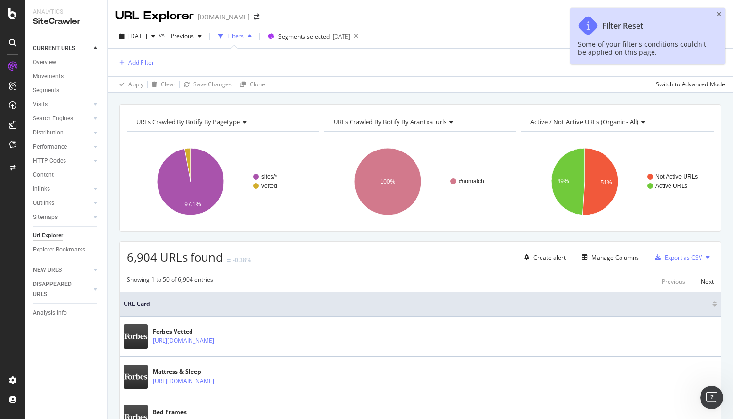
click at [244, 33] on div "Filters" at bounding box center [235, 36] width 16 height 8
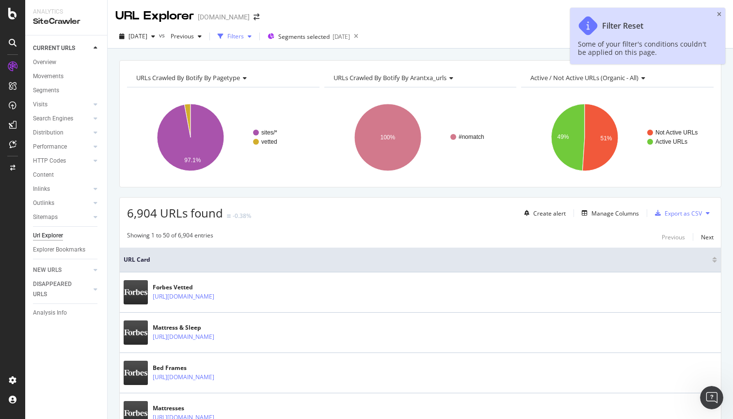
click at [244, 33] on div "Filters" at bounding box center [235, 36] width 16 height 8
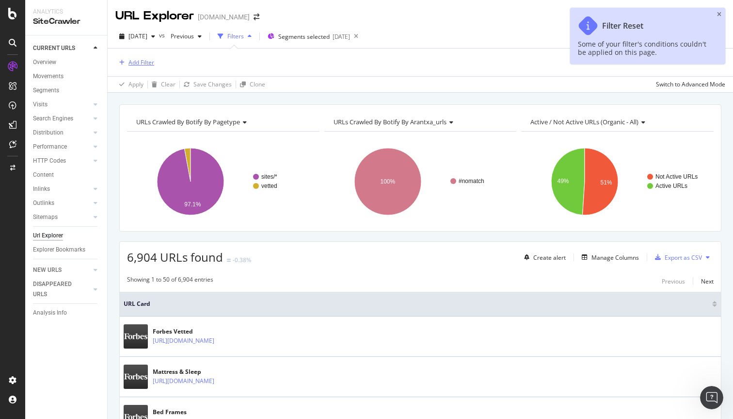
click at [146, 64] on div "Add Filter" at bounding box center [142, 62] width 26 height 8
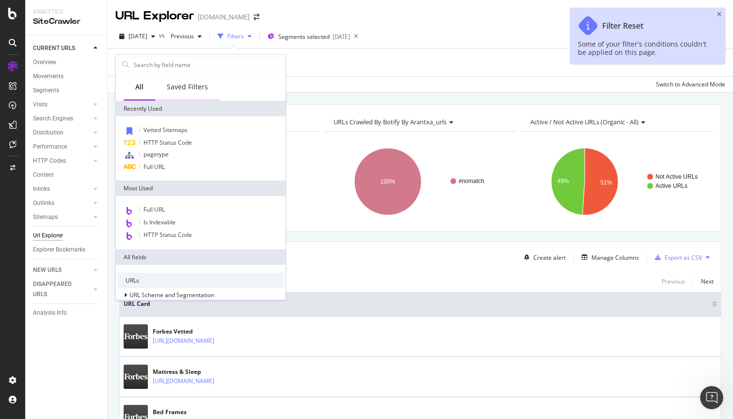
click at [198, 87] on div "Saved Filters" at bounding box center [187, 87] width 41 height 10
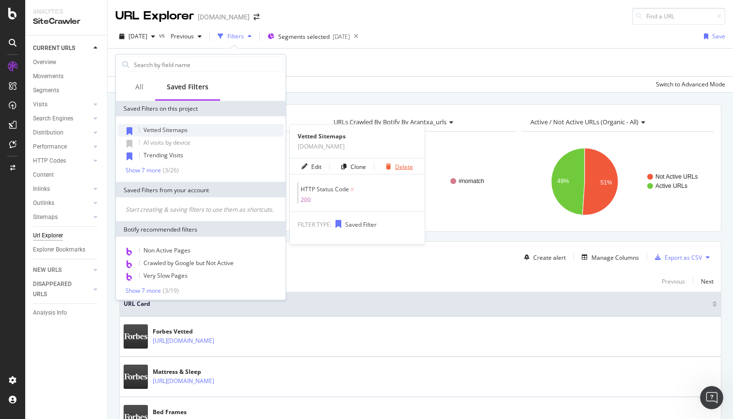
click at [394, 167] on div "button" at bounding box center [388, 166] width 13 height 6
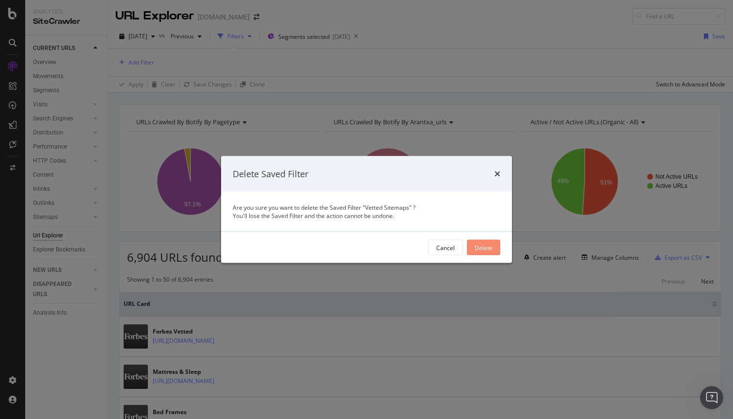
click at [490, 247] on div "Delete" at bounding box center [484, 247] width 18 height 8
